Goal: Task Accomplishment & Management: Complete application form

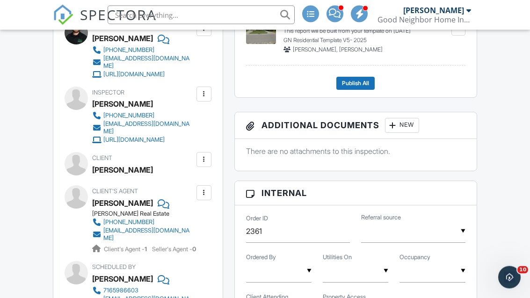
scroll to position [414, 0]
click at [204, 164] on div at bounding box center [203, 159] width 9 height 9
click at [186, 197] on li "Edit" at bounding box center [182, 187] width 48 height 23
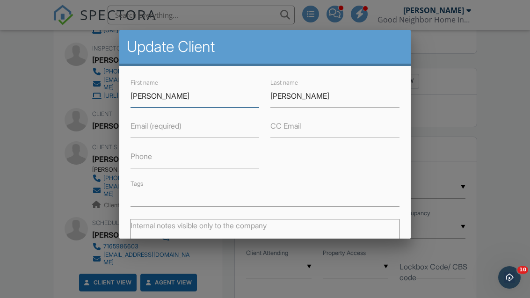
scroll to position [38, 0]
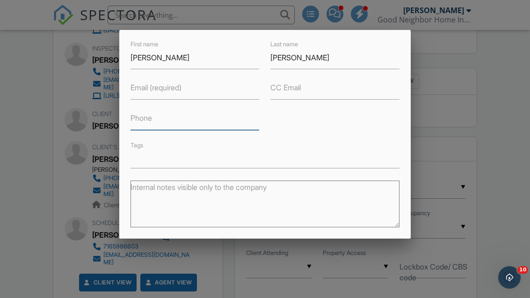
click at [226, 111] on div "First name Joseph Last name Leroy Email (required) CC Email Phone Tags" at bounding box center [265, 103] width 280 height 129
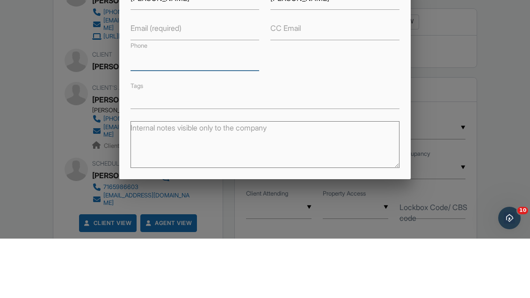
click at [202, 107] on input "Phone" at bounding box center [194, 118] width 129 height 23
paste input "[PHONE_NUMBER]"
type input "[PHONE_NUMBER]"
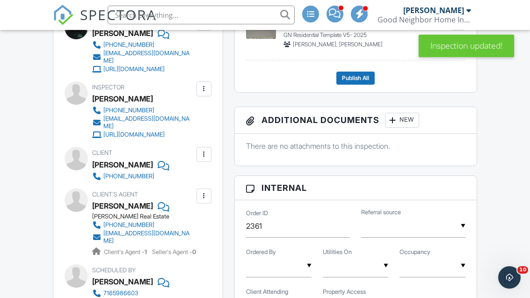
click at [204, 159] on div at bounding box center [203, 154] width 9 height 9
click at [193, 191] on li "Edit" at bounding box center [182, 182] width 48 height 23
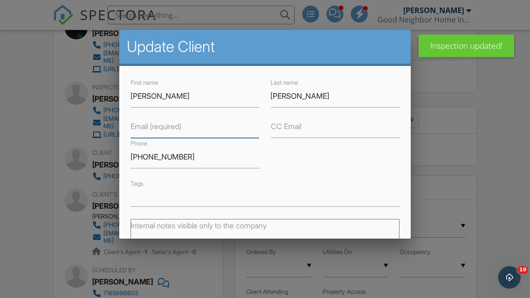
click at [225, 123] on input "Email (required)" at bounding box center [194, 126] width 129 height 23
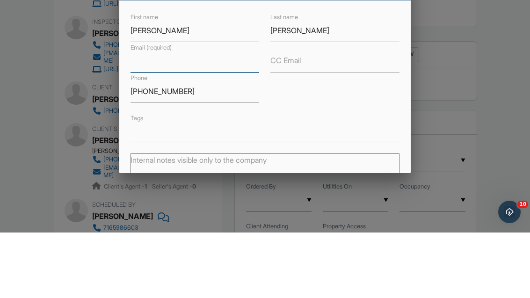
scroll to position [512, 0]
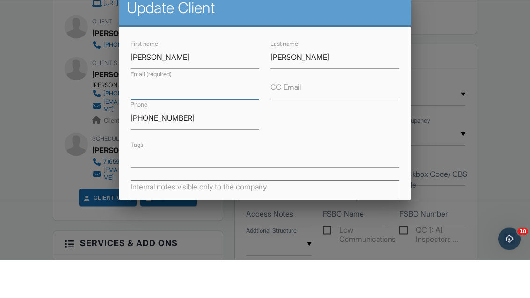
click at [219, 115] on input "Email (required)" at bounding box center [194, 126] width 129 height 23
paste input "[EMAIL_ADDRESS][DOMAIN_NAME]"
type input "[EMAIL_ADDRESS][DOMAIN_NAME]"
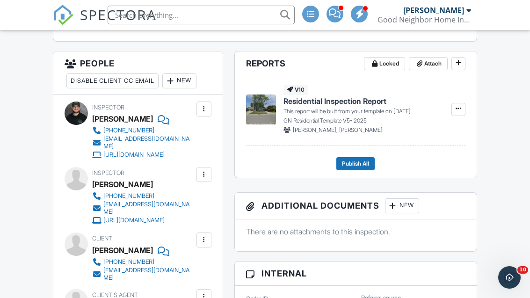
scroll to position [287, 0]
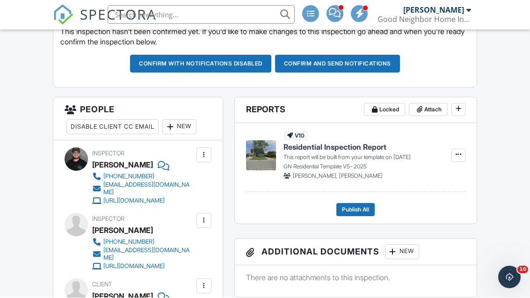
click at [185, 122] on div "New" at bounding box center [179, 127] width 34 height 15
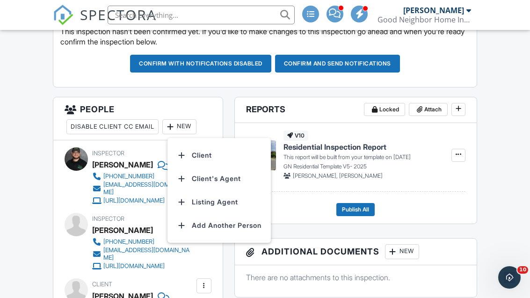
click at [228, 202] on li "Listing Agent" at bounding box center [219, 201] width 92 height 23
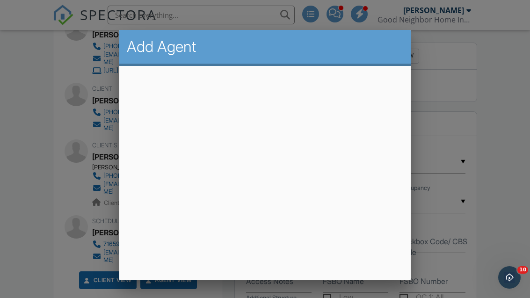
scroll to position [602, 0]
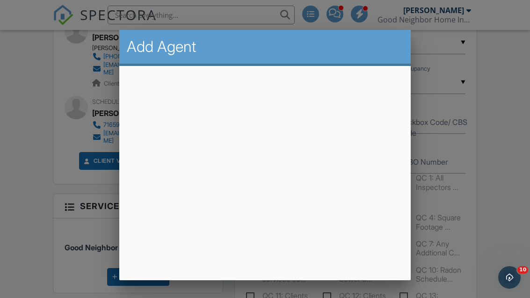
click at [512, 65] on div at bounding box center [265, 139] width 530 height 372
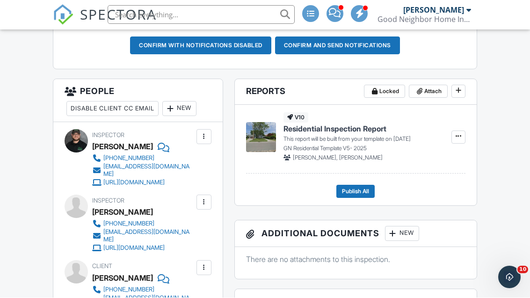
scroll to position [306, 0]
click at [186, 107] on div "New" at bounding box center [179, 108] width 34 height 15
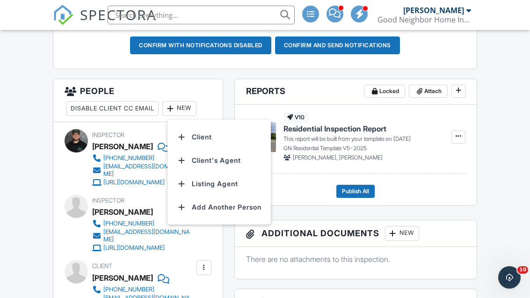
click at [227, 184] on li "Listing Agent" at bounding box center [219, 183] width 92 height 23
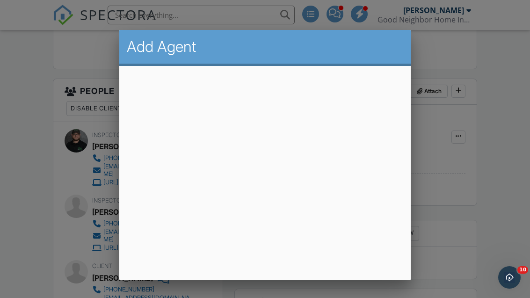
scroll to position [306, 0]
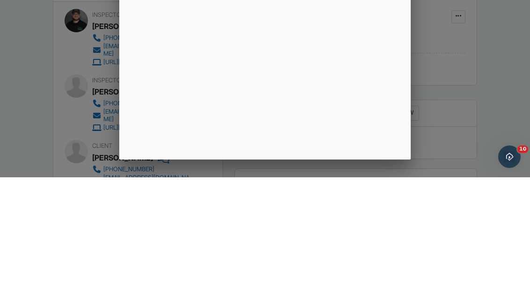
click at [474, 64] on div at bounding box center [265, 139] width 530 height 372
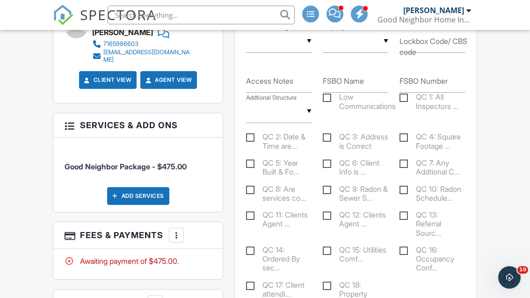
scroll to position [683, 0]
